Goal: Navigation & Orientation: Find specific page/section

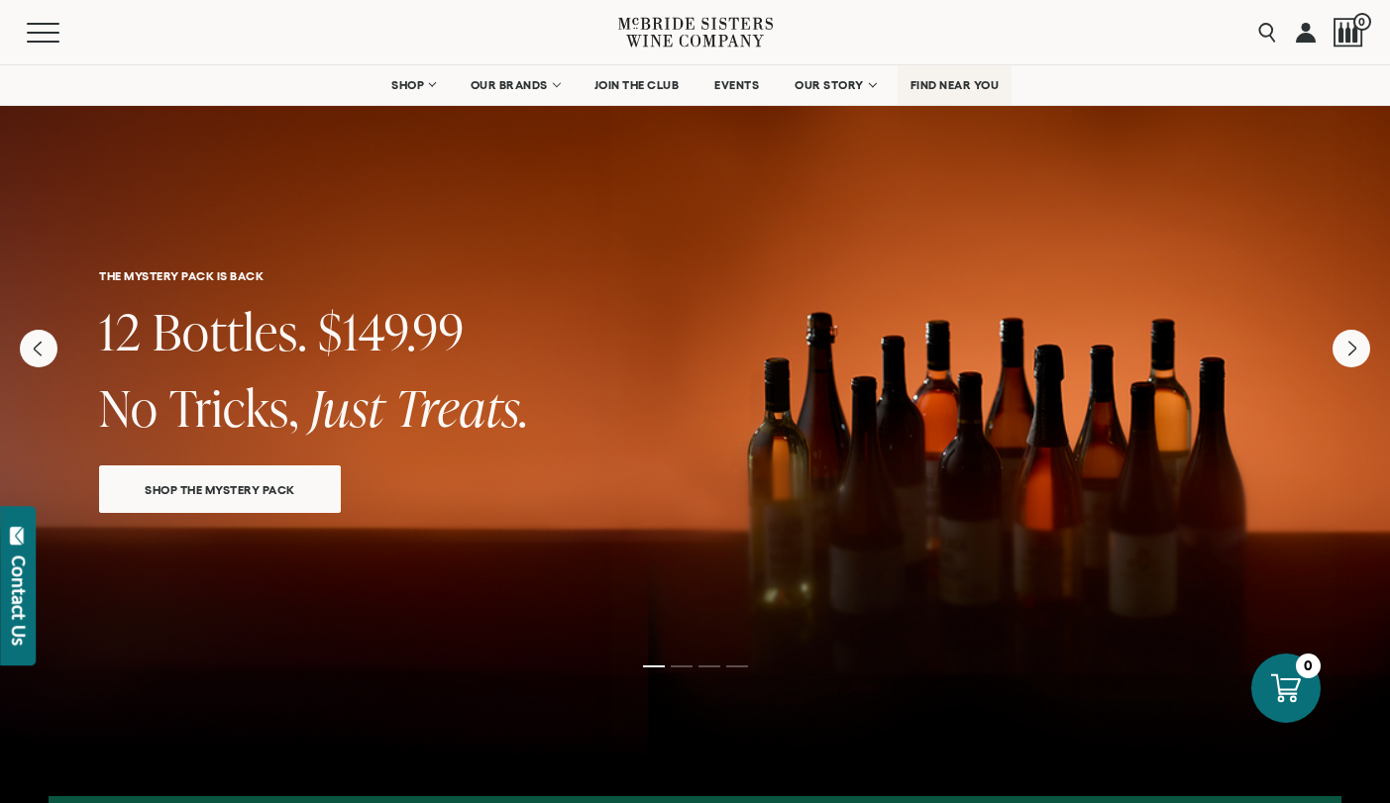
click at [934, 90] on span "FIND NEAR YOU" at bounding box center [954, 85] width 89 height 14
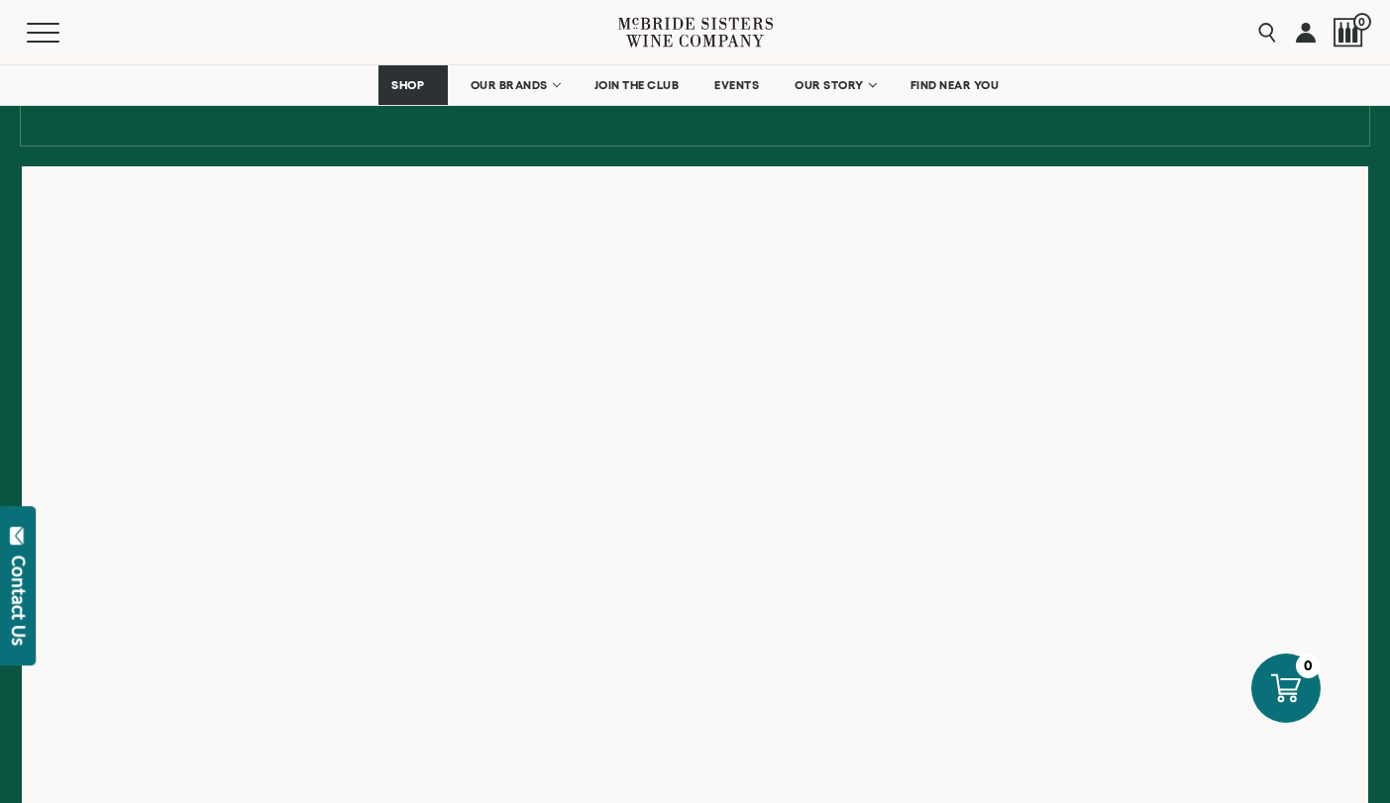
scroll to position [287, 0]
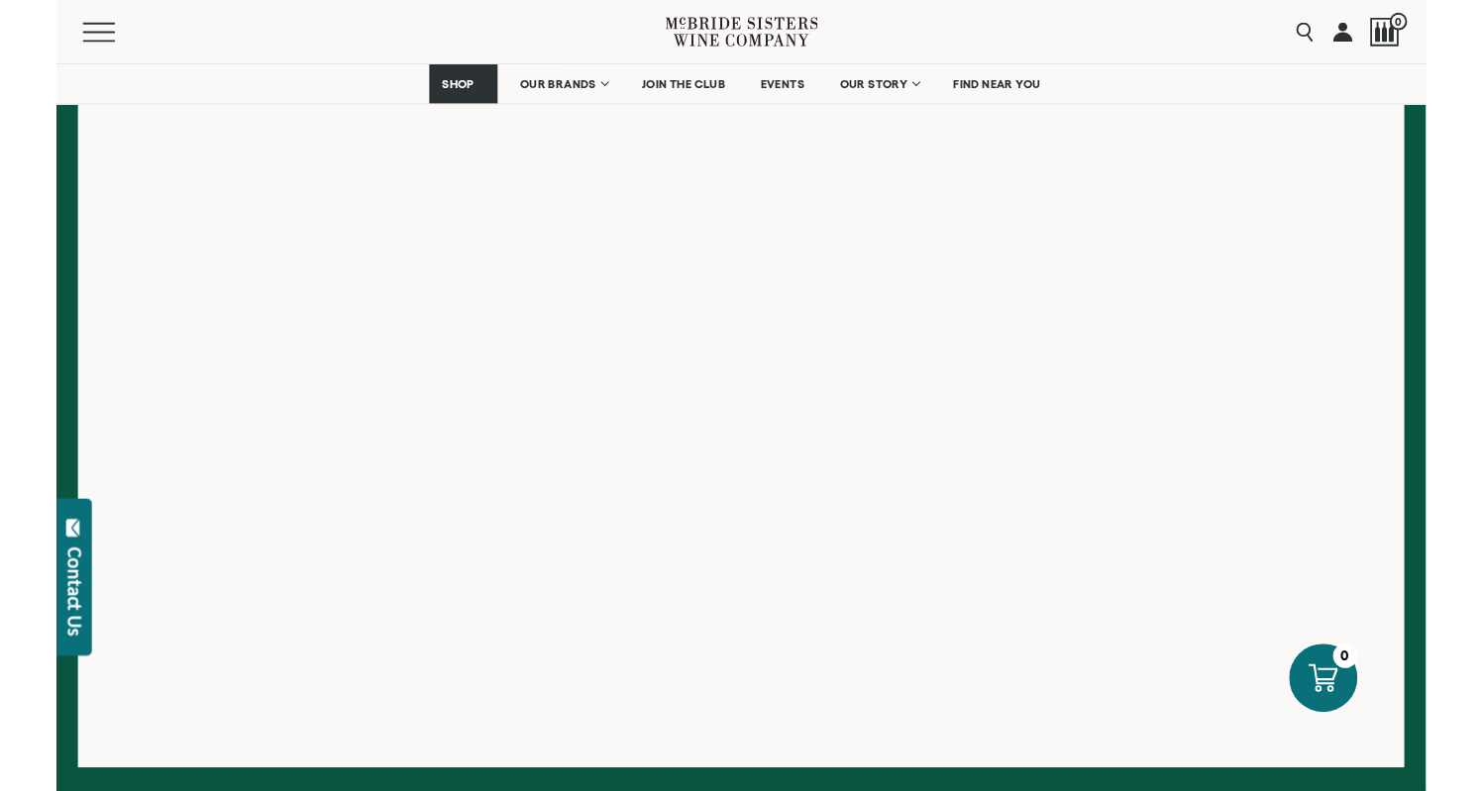
scroll to position [426, 0]
